Goal: Use online tool/utility: Utilize a website feature to perform a specific function

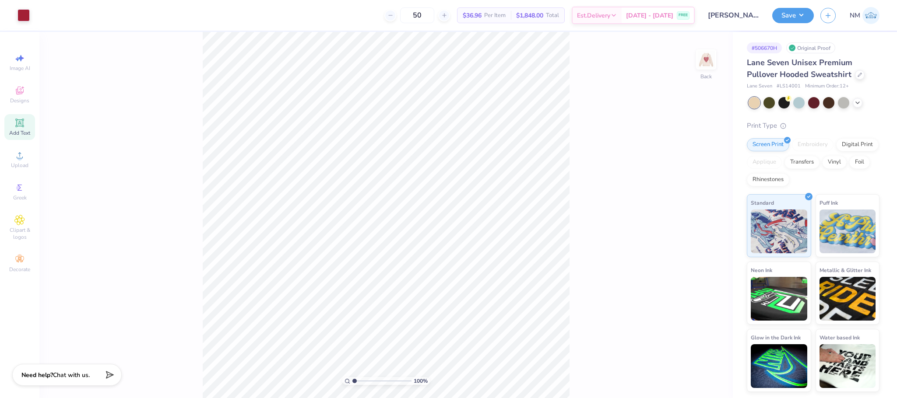
click at [22, 119] on icon at bounding box center [19, 123] width 8 height 8
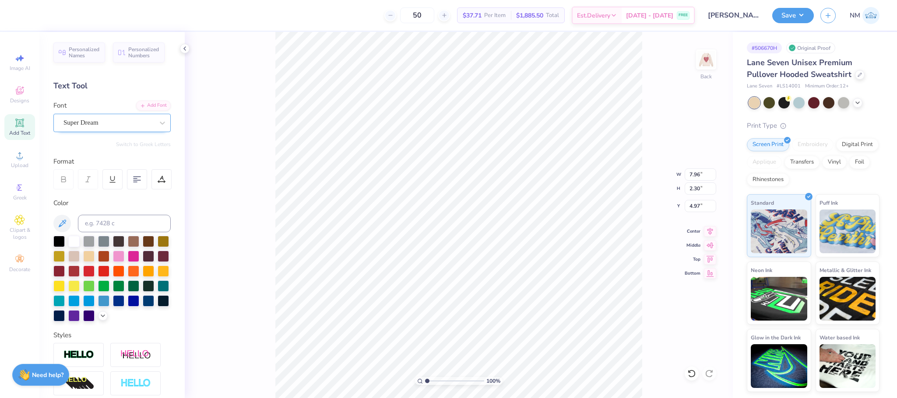
click at [86, 129] on div "Super Dream" at bounding box center [109, 123] width 92 height 14
click at [142, 130] on div "Super Dream" at bounding box center [111, 123] width 117 height 18
type input "7.96"
type input "2.30"
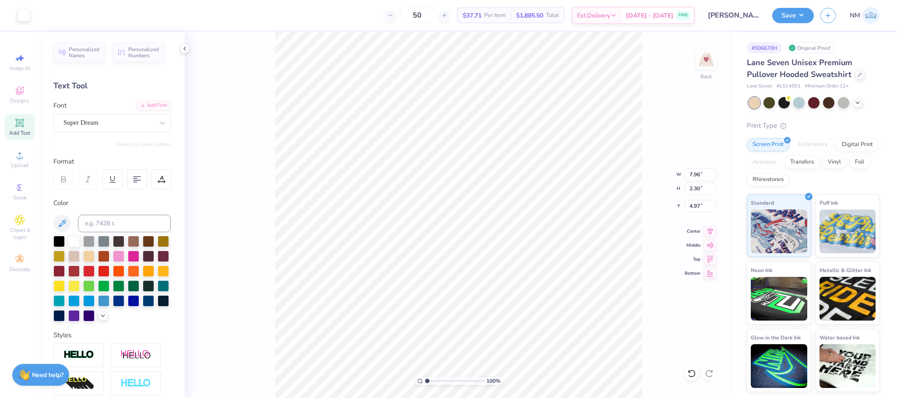
type input "4.97"
type input "3.50"
type input "1.27"
type input "3.00"
click at [154, 130] on div at bounding box center [162, 123] width 16 height 16
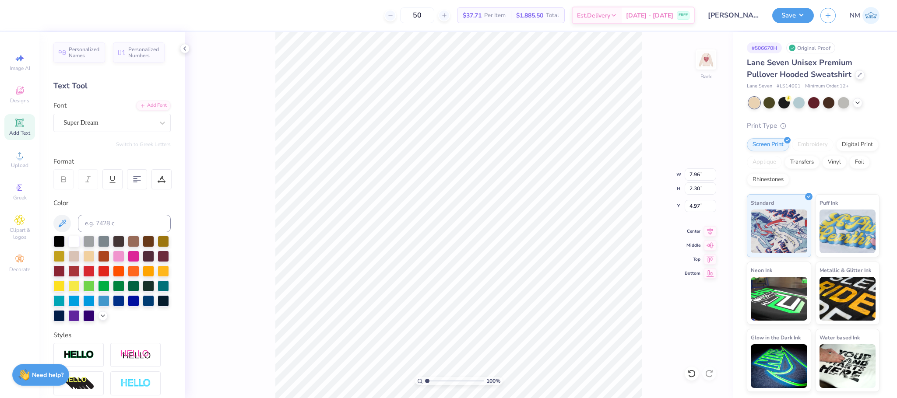
type textarea "T"
type textarea "O"
type textarea "PARENTS WEEKEND"
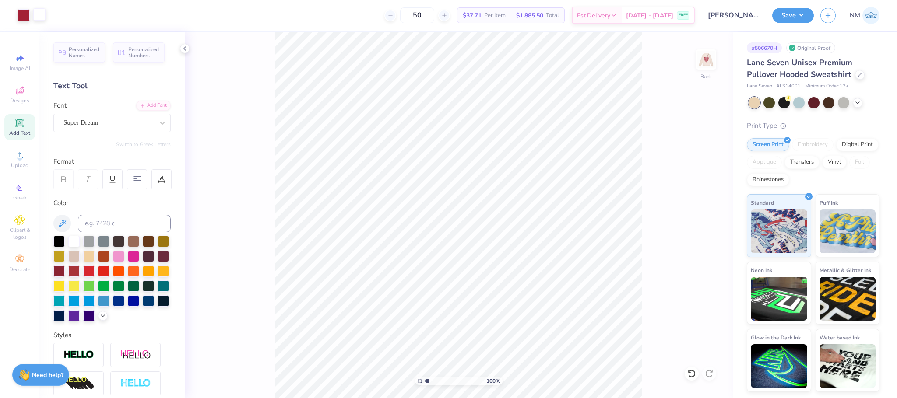
click at [36, 16] on div at bounding box center [39, 14] width 12 height 12
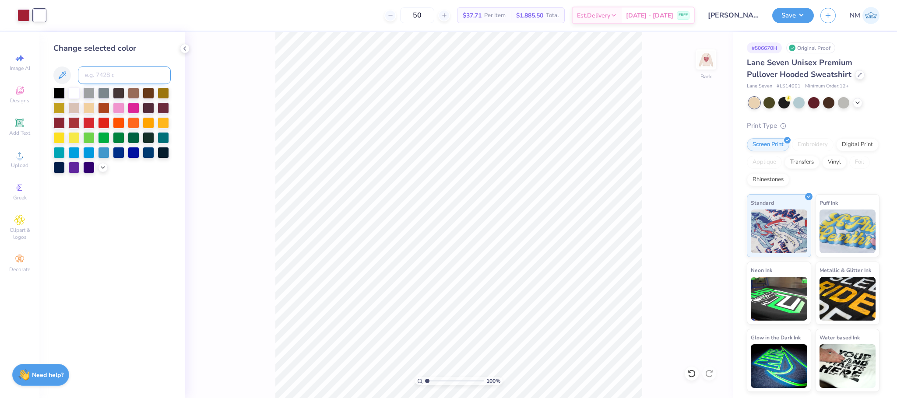
click at [108, 74] on input at bounding box center [124, 76] width 93 height 18
type input "201"
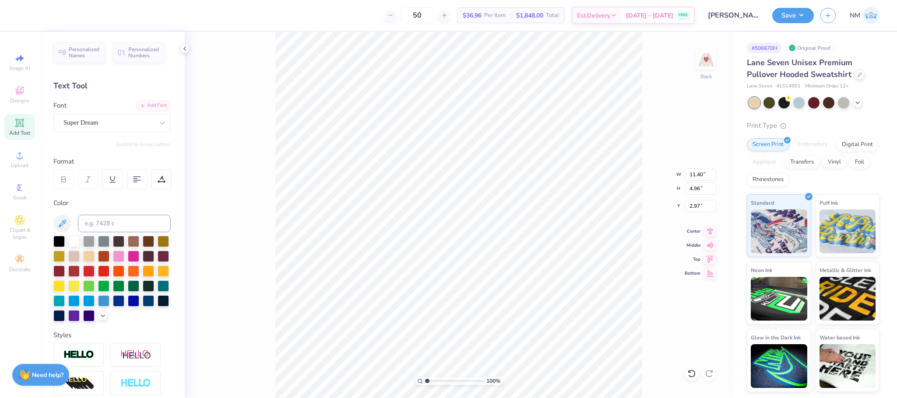
type input "11.40"
type input "4.96"
type textarea "PARENTS"
type input "4.53"
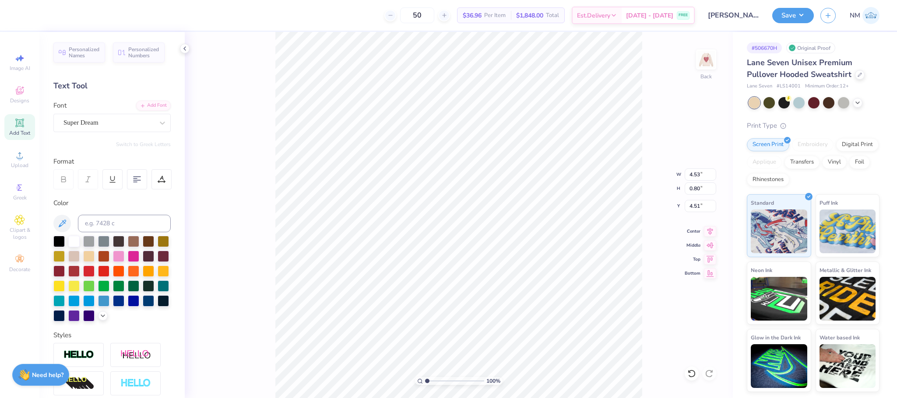
type input "0.80"
type input "4.27"
click at [20, 120] on icon at bounding box center [19, 123] width 11 height 11
type textarea "WEEKEND"
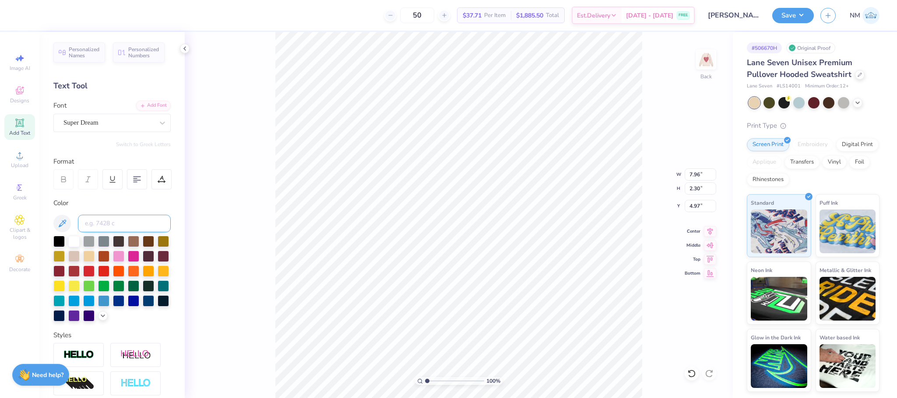
click at [92, 221] on input at bounding box center [124, 224] width 93 height 18
type input "201C"
type input "7.18"
type input "1.15"
type input "4.98"
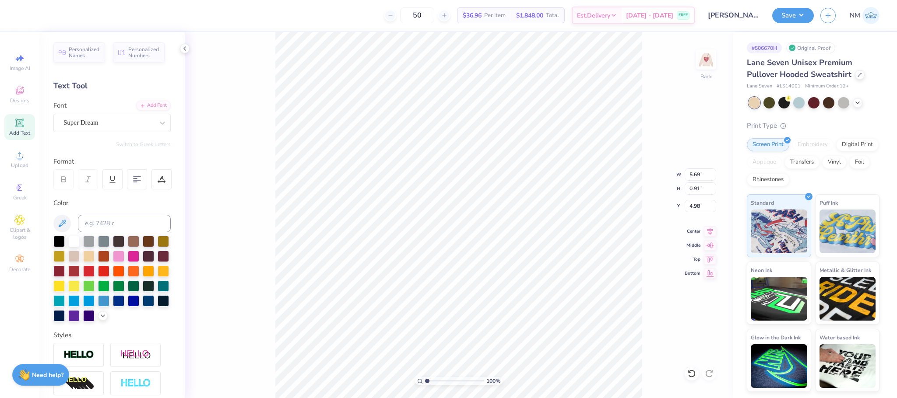
type input "5.69"
type input "0.91"
type input "5.22"
click at [24, 127] on icon at bounding box center [19, 123] width 11 height 11
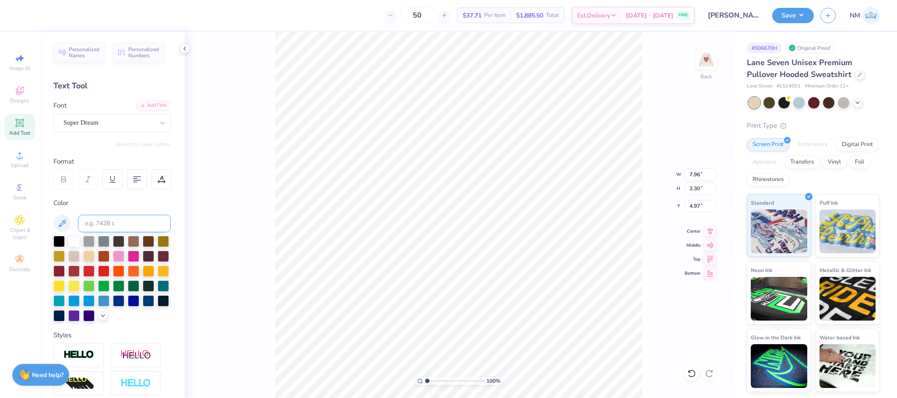
type textarea "2025"
click at [138, 220] on input at bounding box center [124, 224] width 93 height 18
type input "201C"
type input "3.39"
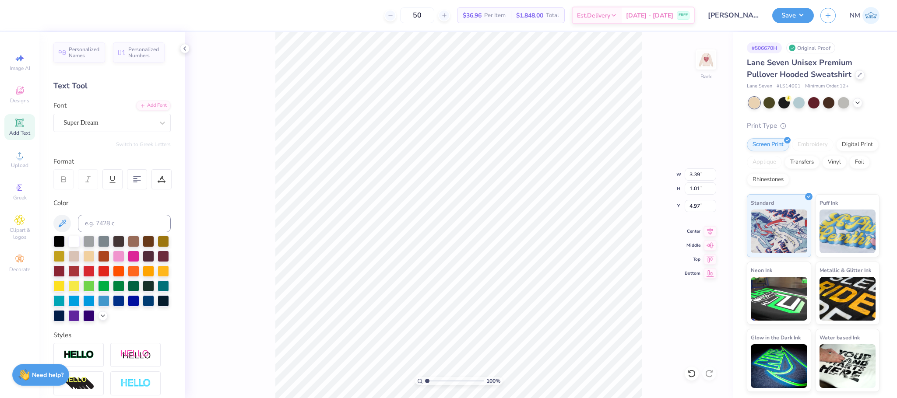
type input "1.01"
type input "6.52"
type input "4.42"
type input "5.69"
type input "0.91"
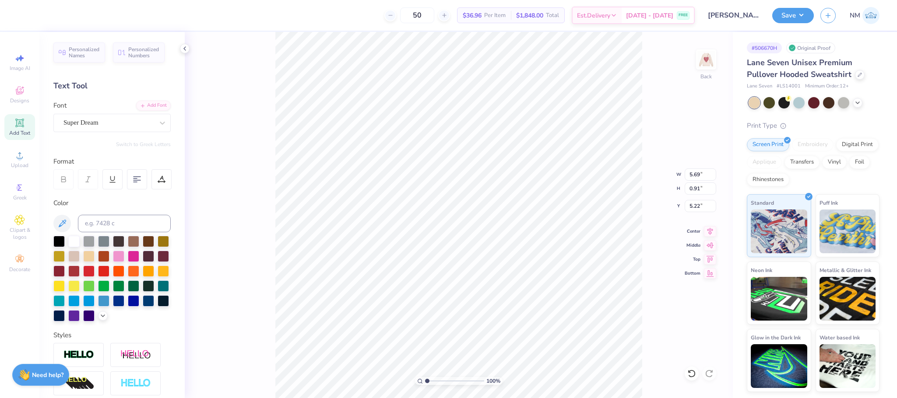
type input "4.37"
type input "4.78"
type input "0.76"
type input "4.44"
type input "4.53"
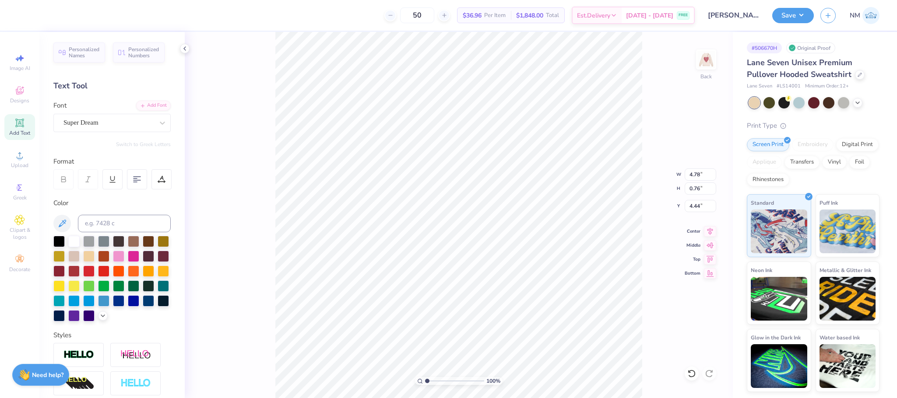
type input "0.80"
type input "4.44"
type input "4.78"
type input "0.76"
type input "2.67"
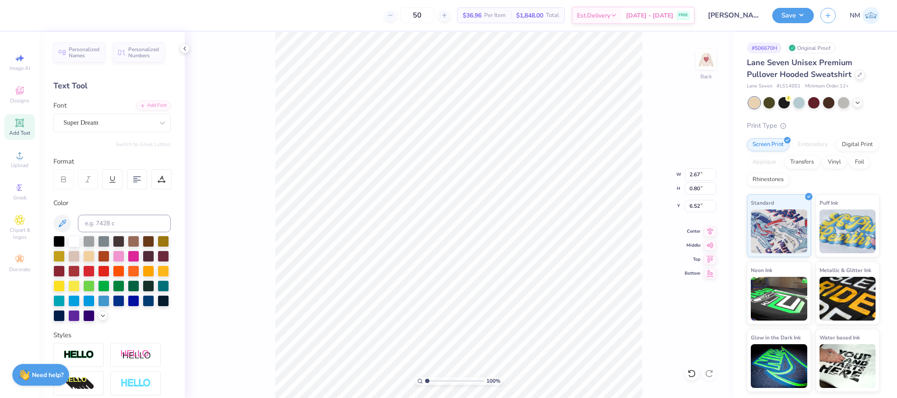
type input "0.80"
type input "5.33"
type input "4.58"
type input "1.67"
type input "2.61"
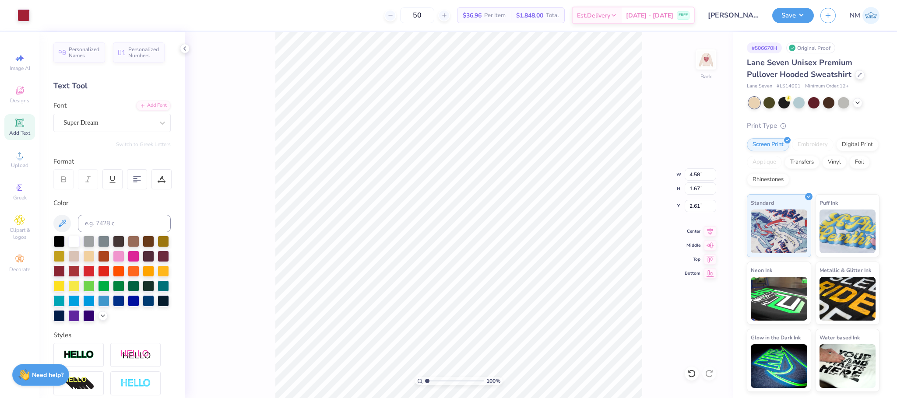
type input "2.17"
type input "7.22"
type input "1.27"
type input "4.13"
type input "3.00"
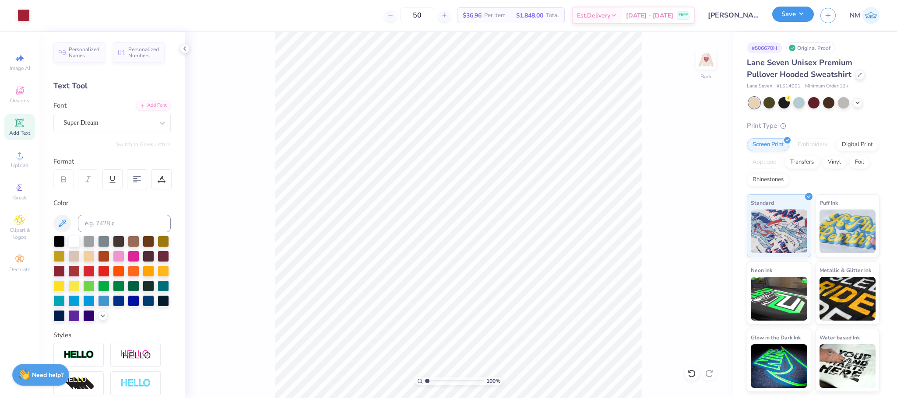
click at [790, 20] on button "Save" at bounding box center [793, 14] width 42 height 15
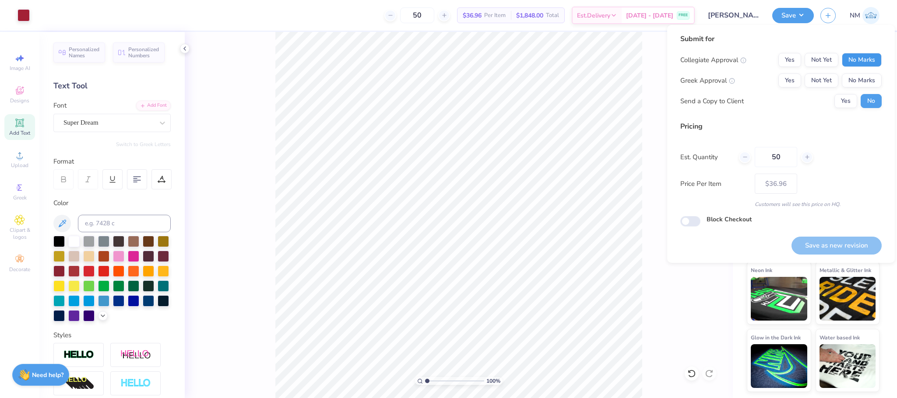
click at [867, 64] on button "No Marks" at bounding box center [862, 60] width 40 height 14
click at [856, 81] on button "No Marks" at bounding box center [862, 81] width 40 height 14
click at [847, 249] on button "Save as new revision" at bounding box center [836, 246] width 90 height 18
type input "$36.96"
